Goal: Check status: Check status

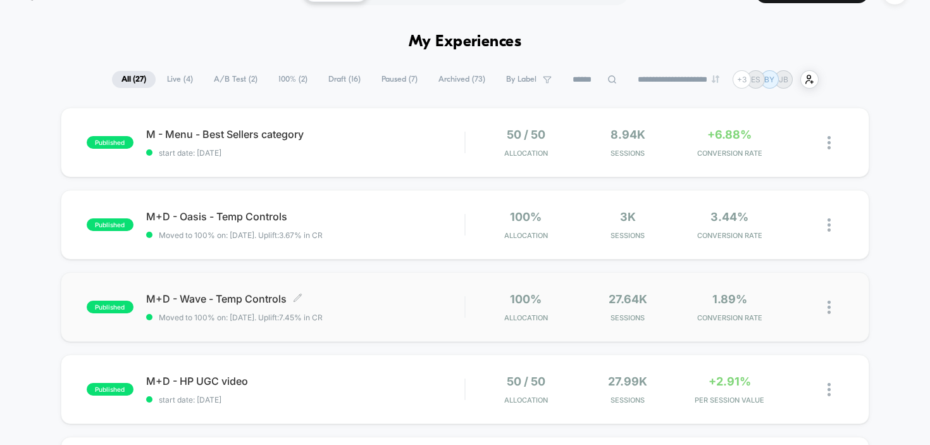
scroll to position [40, 0]
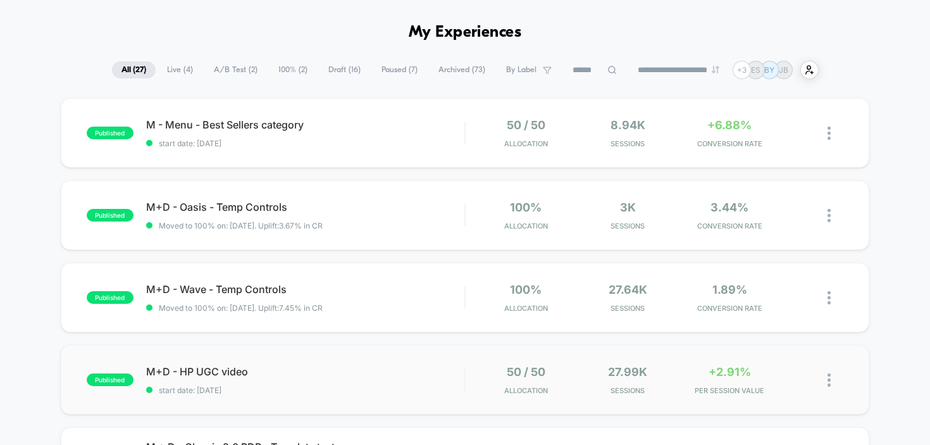
click at [260, 362] on div "published M+D - HP UGC video start date: [DATE] 50 / 50 Allocation 27.99k Sessi…" at bounding box center [465, 380] width 809 height 70
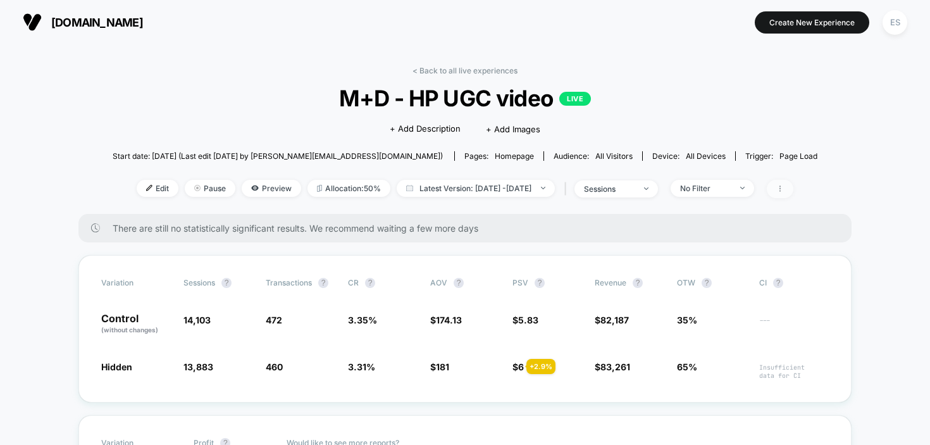
click at [784, 185] on icon at bounding box center [780, 189] width 8 height 8
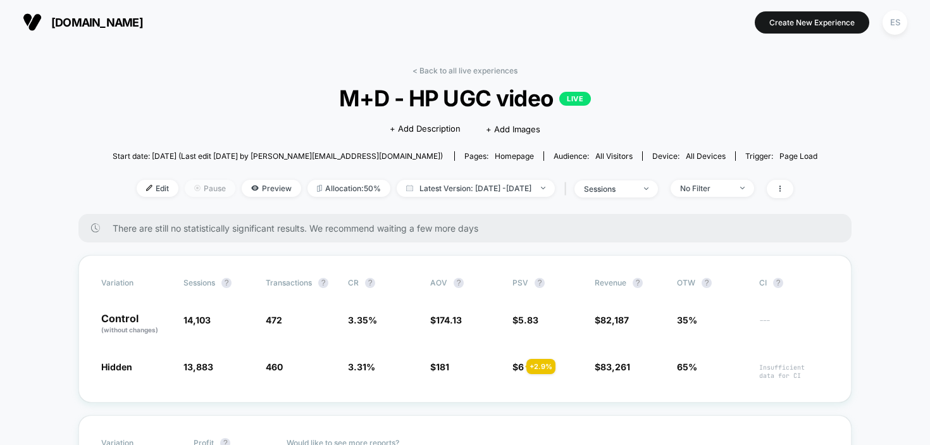
click at [194, 188] on span "Pause" at bounding box center [210, 188] width 51 height 17
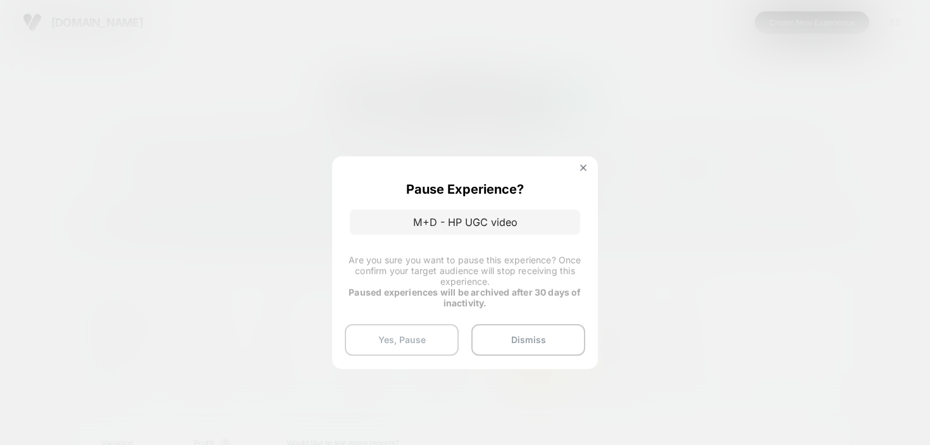
click at [439, 336] on button "Yes, Pause" at bounding box center [402, 340] width 114 height 32
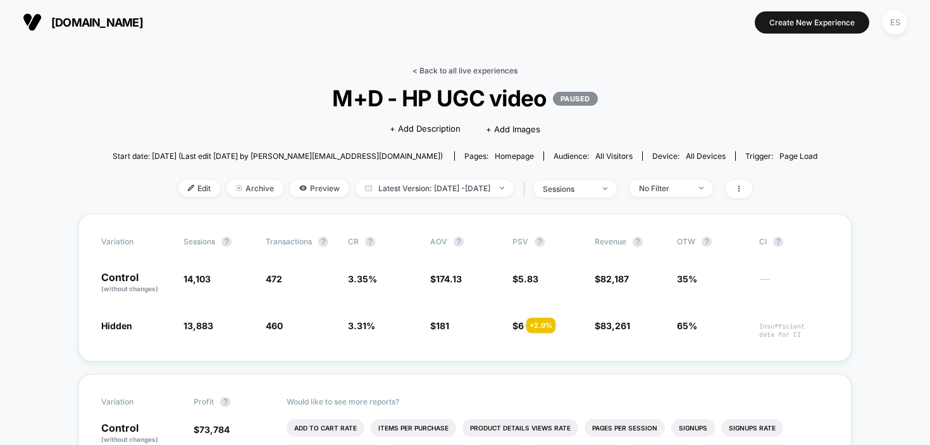
click at [450, 72] on link "< Back to all live experiences" at bounding box center [465, 70] width 105 height 9
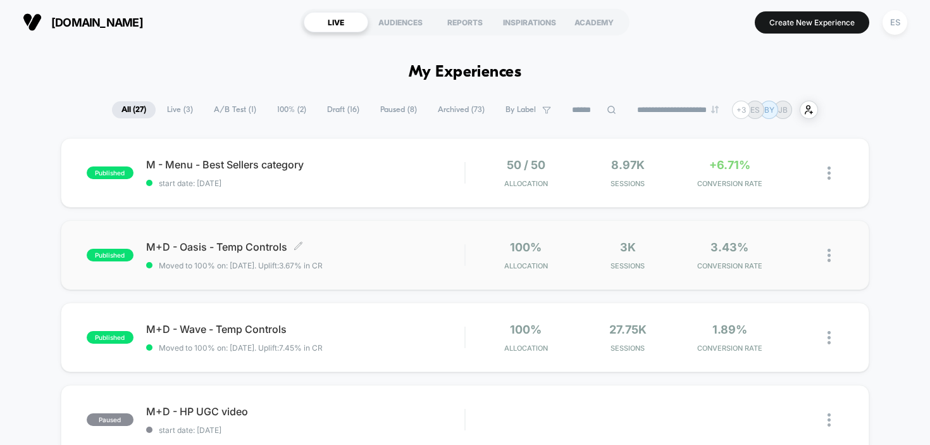
click at [244, 244] on span "M+D - Oasis - Temp Controls Click to edit experience details" at bounding box center [305, 246] width 319 height 13
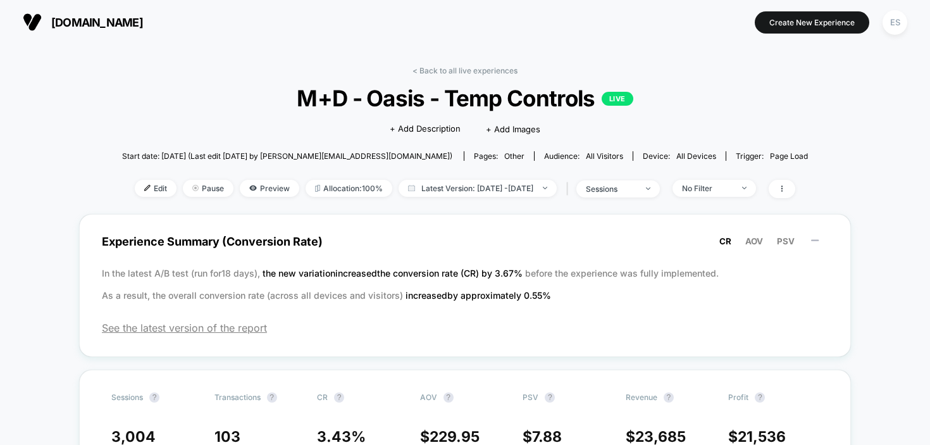
click at [115, 18] on span "[DOMAIN_NAME]" at bounding box center [97, 22] width 92 height 13
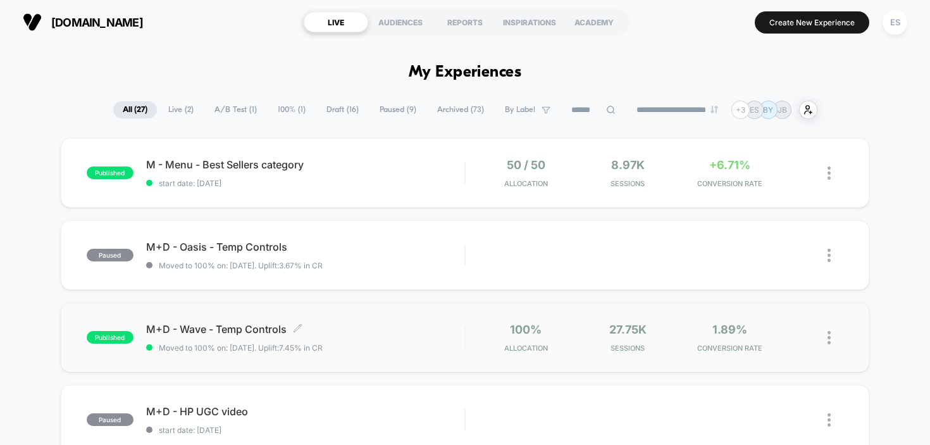
click at [246, 337] on div "M+D - Wave - Temp Controls Click to edit experience details Click to edit exper…" at bounding box center [305, 338] width 319 height 30
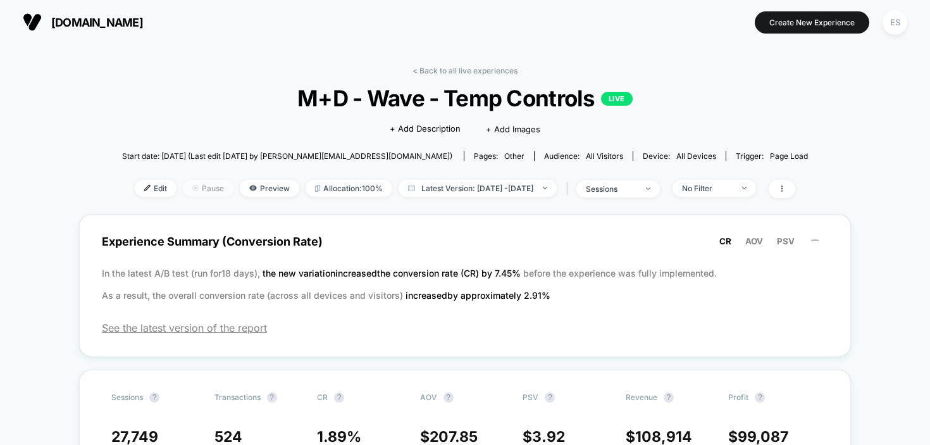
click at [184, 184] on span "Pause" at bounding box center [208, 188] width 51 height 17
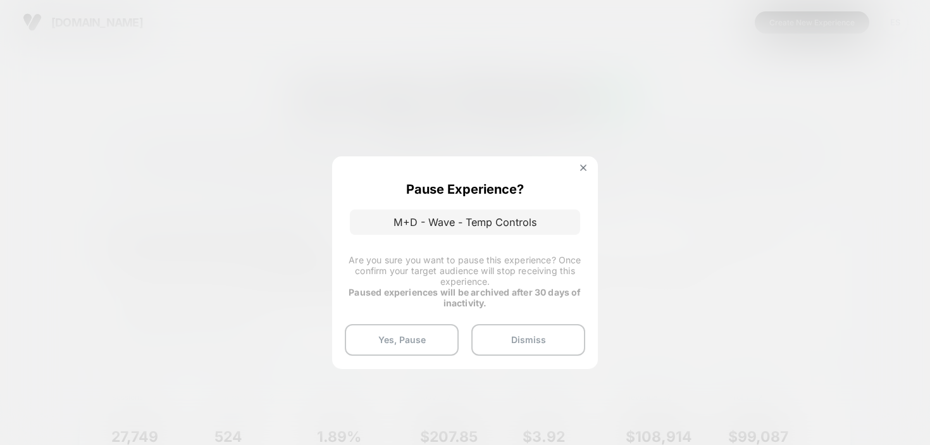
click at [411, 336] on button "Yes, Pause" at bounding box center [402, 340] width 114 height 32
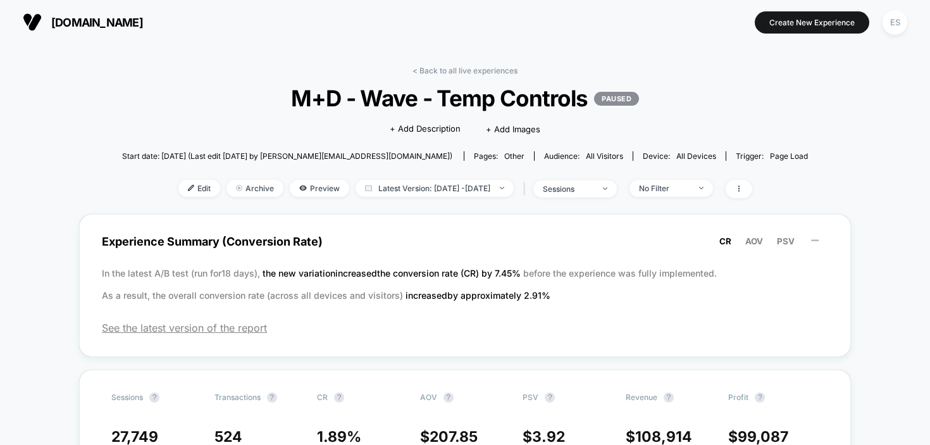
click at [109, 16] on span "[DOMAIN_NAME]" at bounding box center [97, 22] width 92 height 13
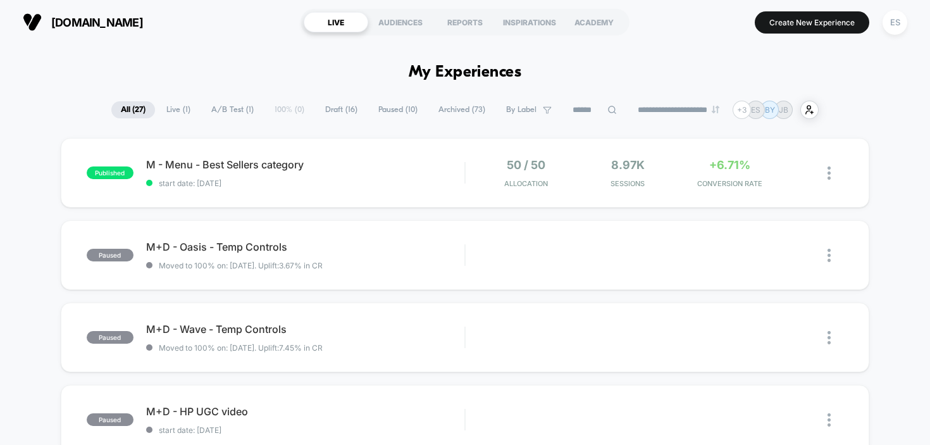
click at [271, 22] on section "[DOMAIN_NAME]" at bounding box center [155, 22] width 272 height 32
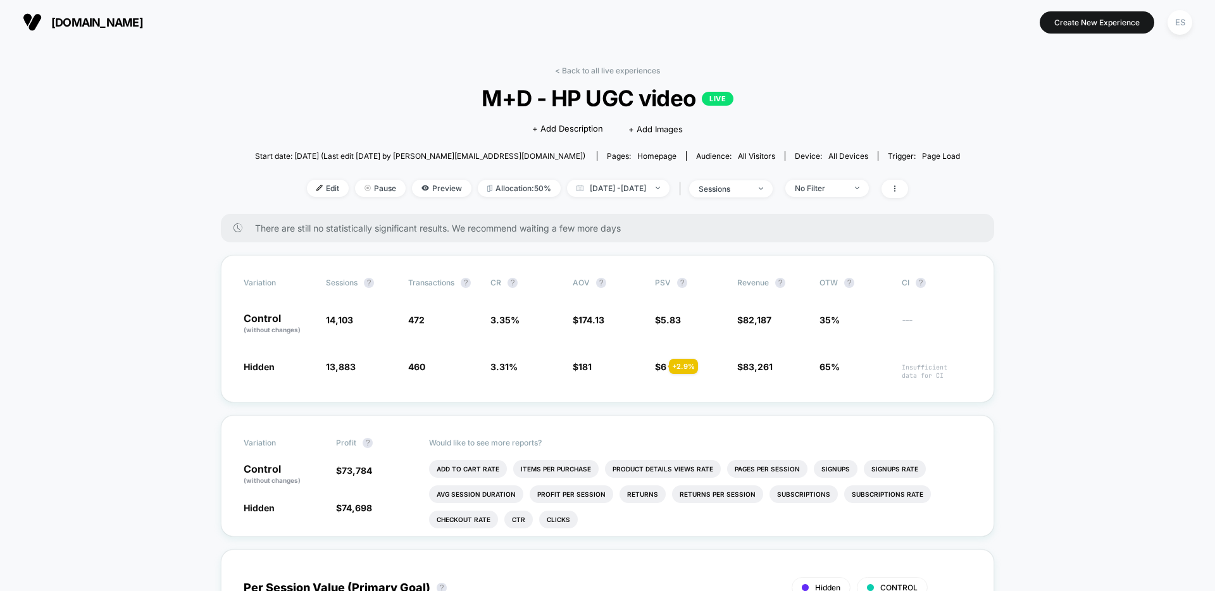
click at [85, 24] on span "[DOMAIN_NAME]" at bounding box center [97, 22] width 92 height 13
